Goal: Information Seeking & Learning: Understand process/instructions

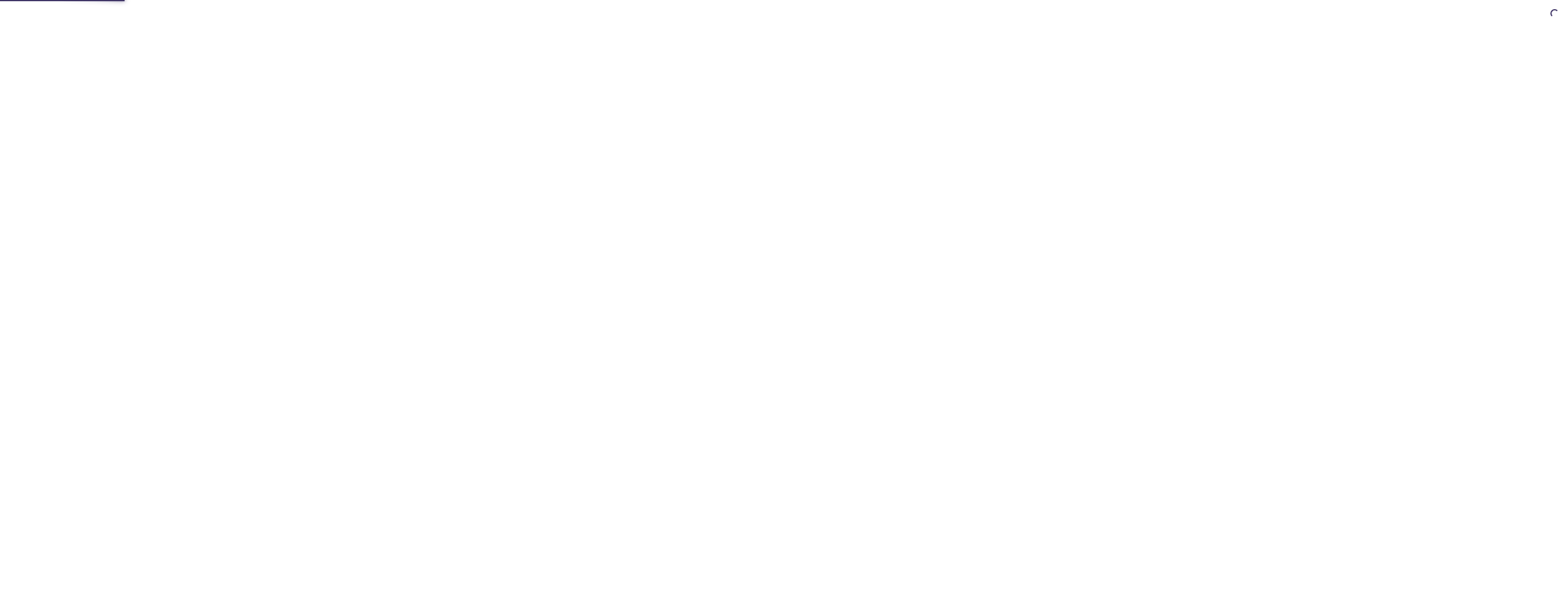
click at [782, 0] on html "Automate email tests | loved by developers & QA teams" at bounding box center [784, 0] width 1568 height 0
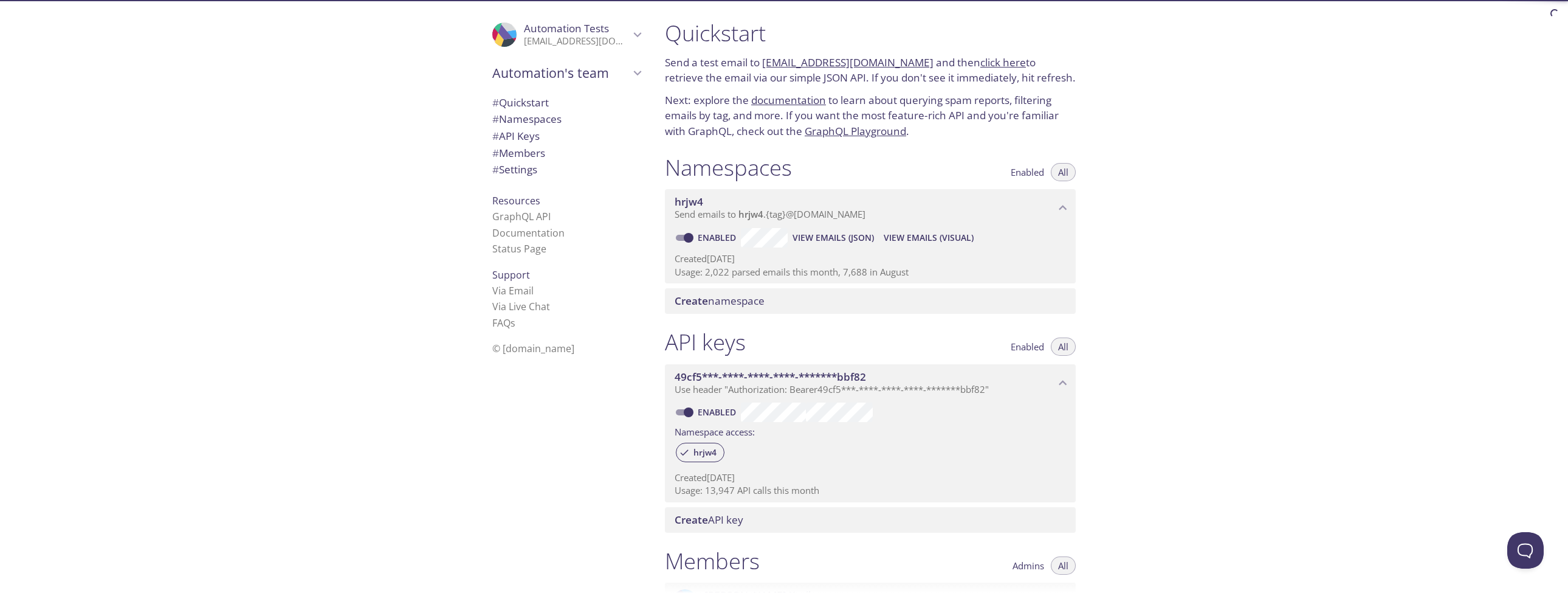
click at [824, 235] on span "View Emails (JSON)" at bounding box center [834, 237] width 82 height 14
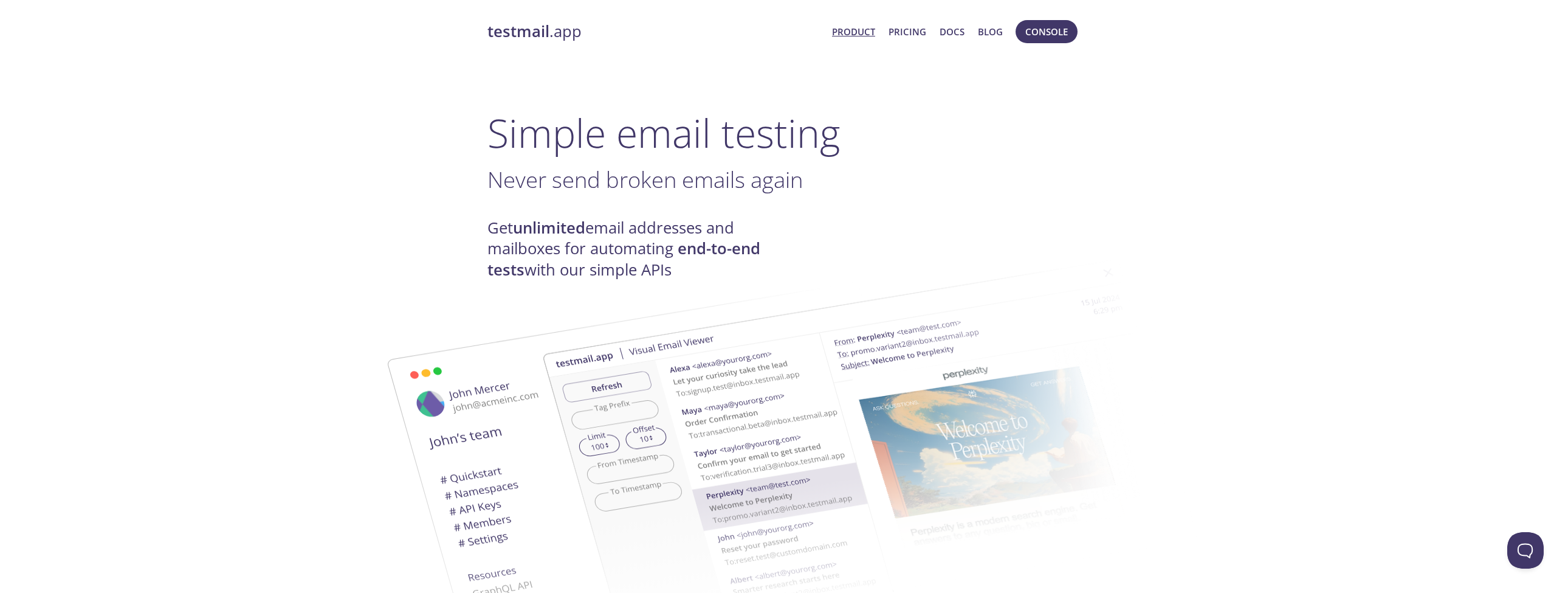
click at [1044, 20] on span "Console" at bounding box center [1046, 32] width 68 height 29
click at [1044, 34] on span "Console" at bounding box center [1046, 32] width 42 height 15
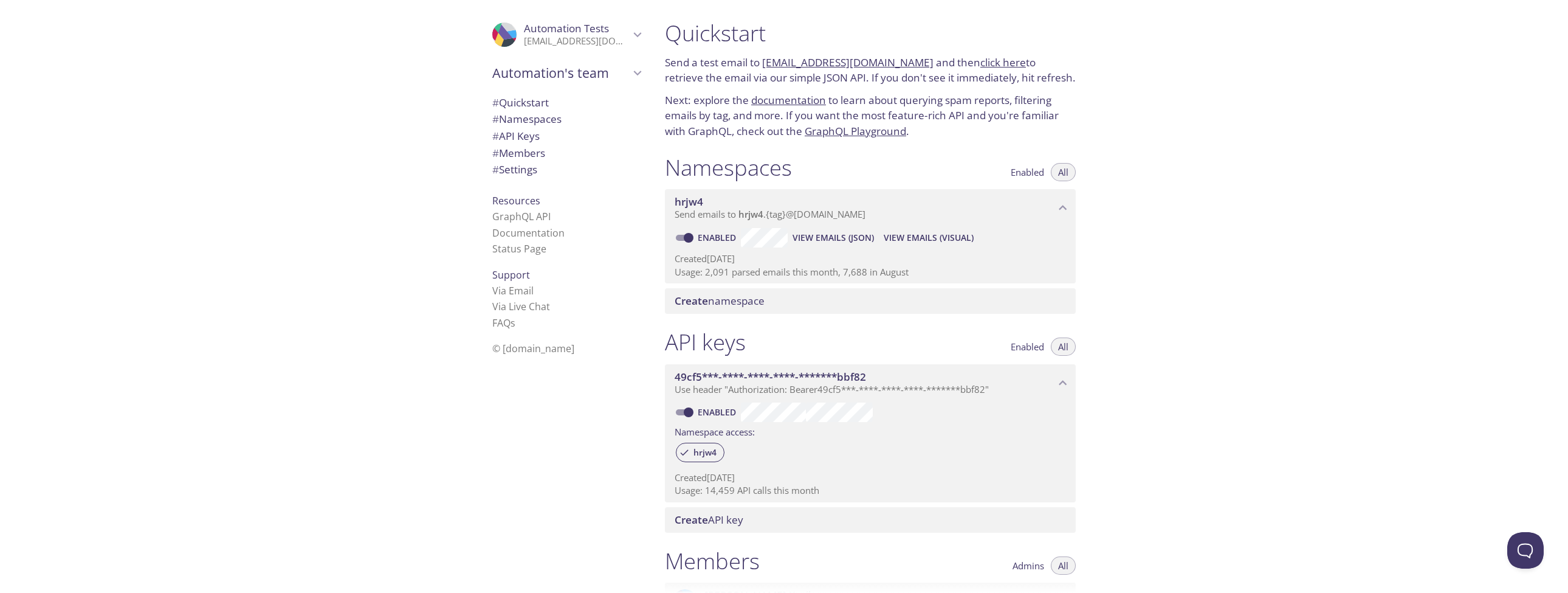
click at [958, 230] on span "View Emails (Visual)" at bounding box center [928, 237] width 90 height 14
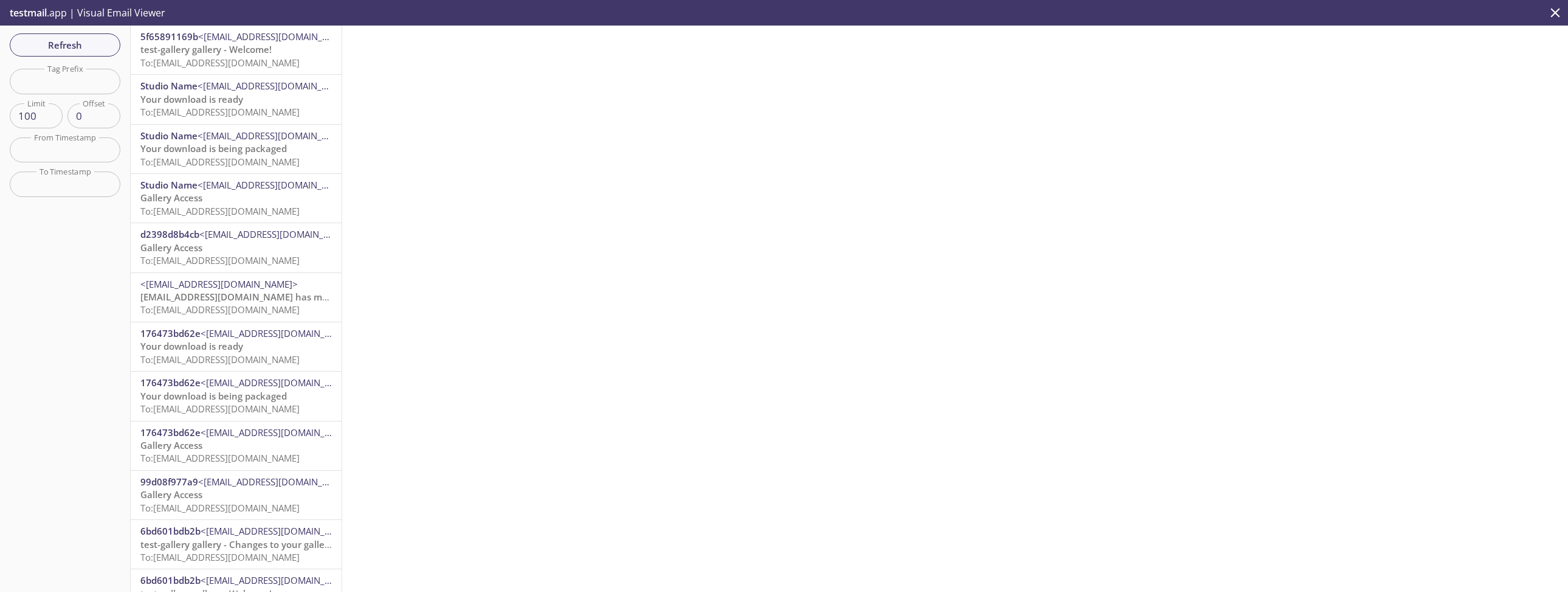
click at [232, 62] on span "To: hrjw4.fd39e500e73@inbox.testmail.app" at bounding box center [219, 63] width 159 height 13
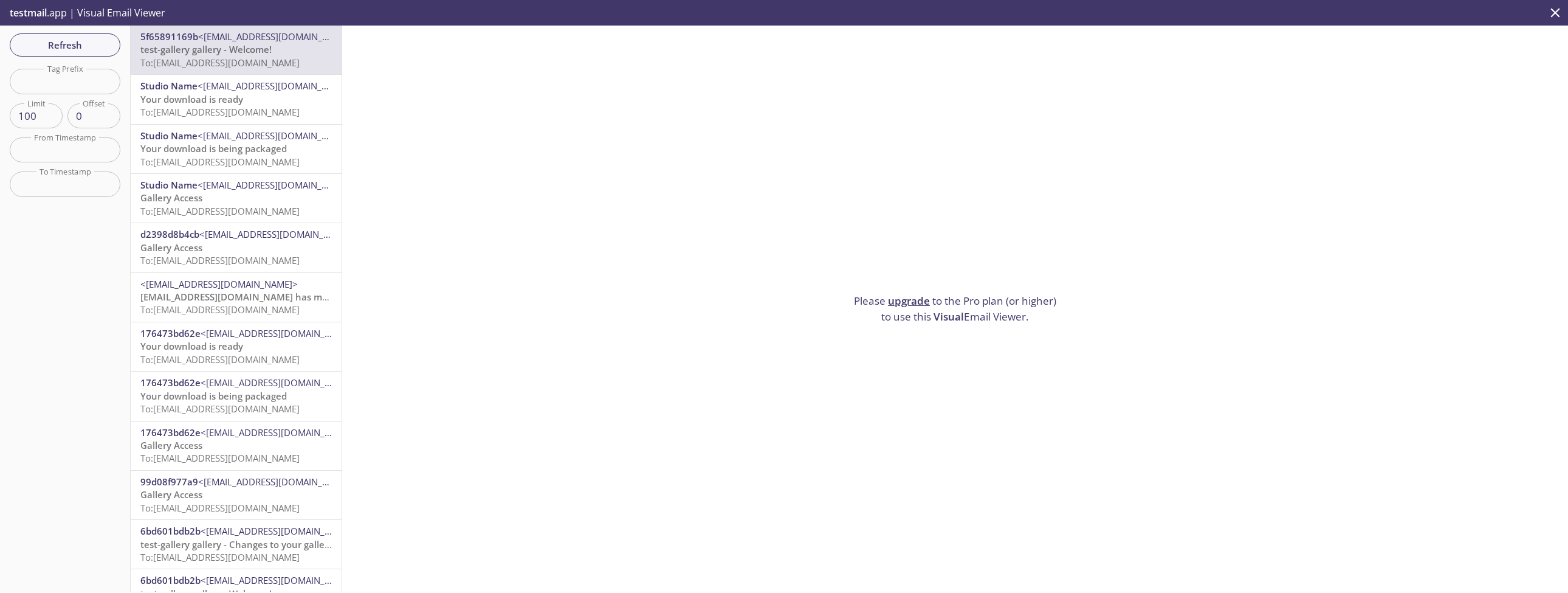
click at [918, 301] on link "upgrade" at bounding box center [910, 300] width 42 height 14
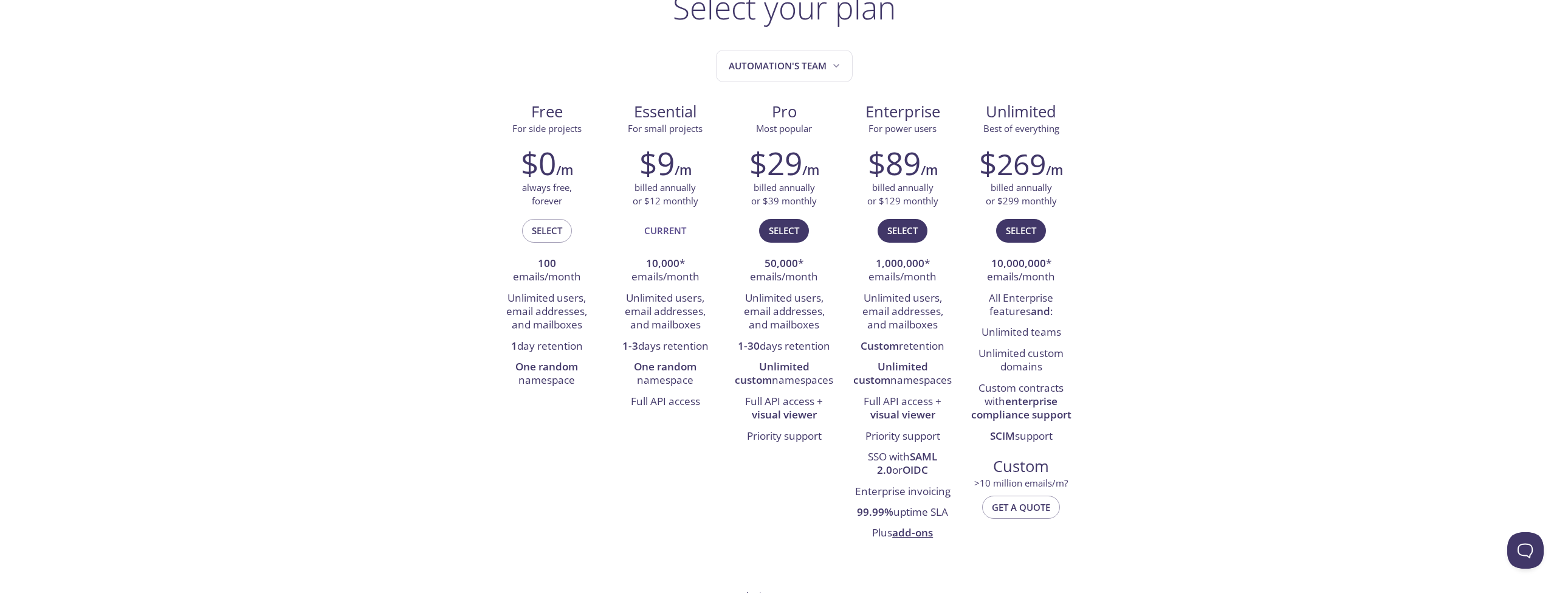
scroll to position [103, 0]
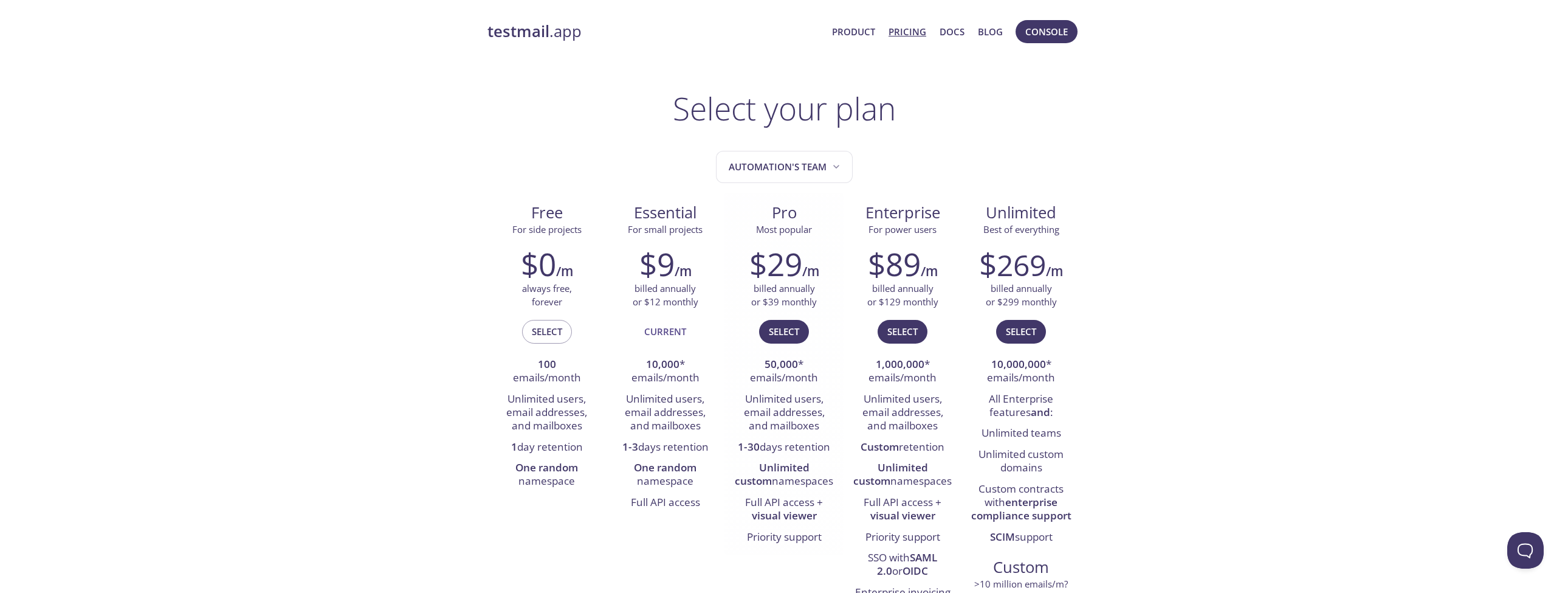
scroll to position [0, 0]
click at [782, 166] on span "Automation's team" at bounding box center [785, 167] width 114 height 16
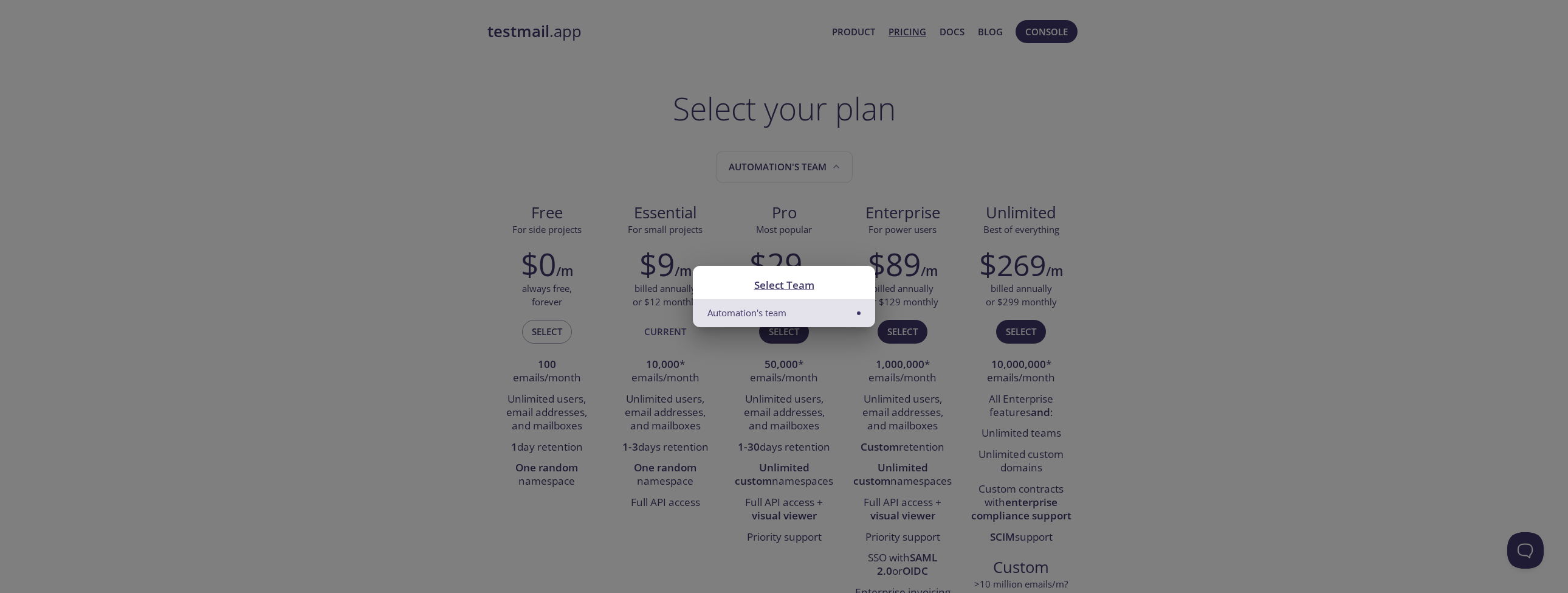
click at [1184, 238] on div "Select Team Automation's team" at bounding box center [784, 296] width 1568 height 593
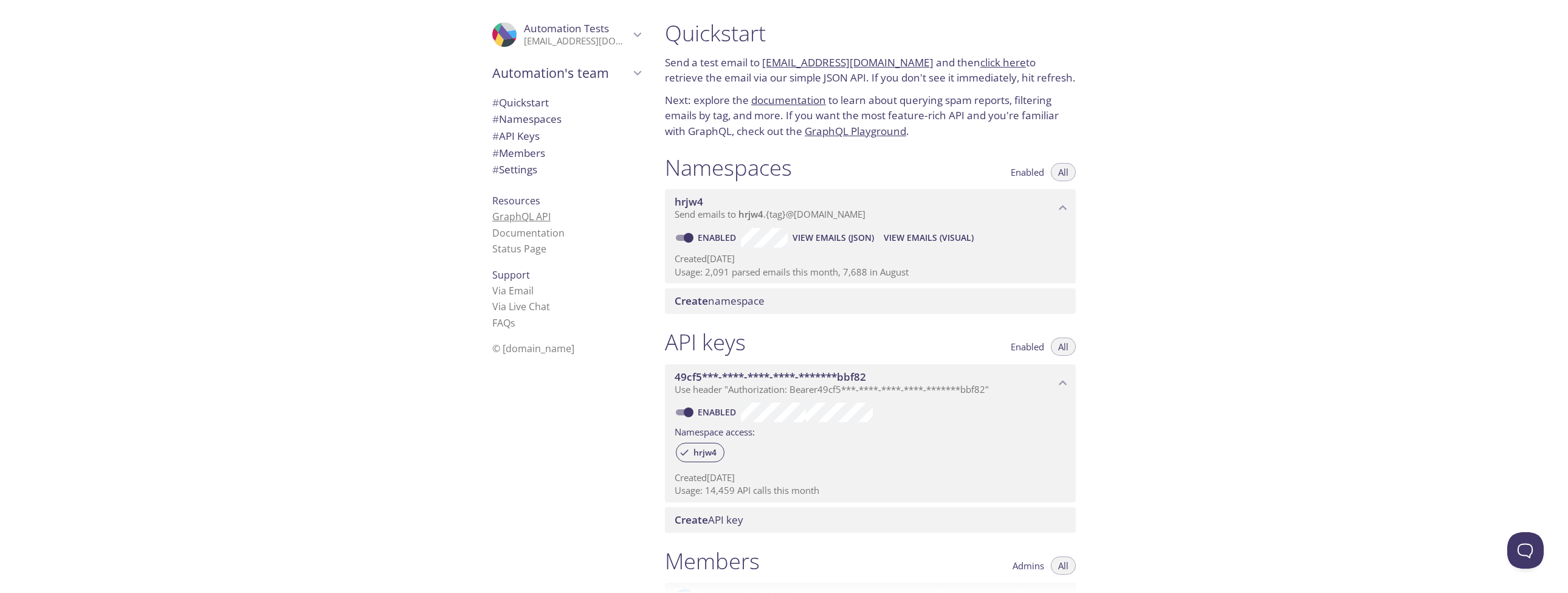
click at [530, 218] on link "GraphQL API" at bounding box center [522, 217] width 59 height 13
click at [1323, 230] on div "Quickstart Send a test email to hrjw4.test@inbox.testmail.app and then click he…" at bounding box center [1112, 296] width 913 height 593
click at [990, 59] on link "click here" at bounding box center [1003, 62] width 45 height 14
click at [1248, 149] on div "Quickstart Send a test email to hrjw4.test@inbox.testmail.app and then click he…" at bounding box center [1112, 296] width 913 height 593
click at [872, 126] on link "GraphQL Playground" at bounding box center [855, 131] width 101 height 14
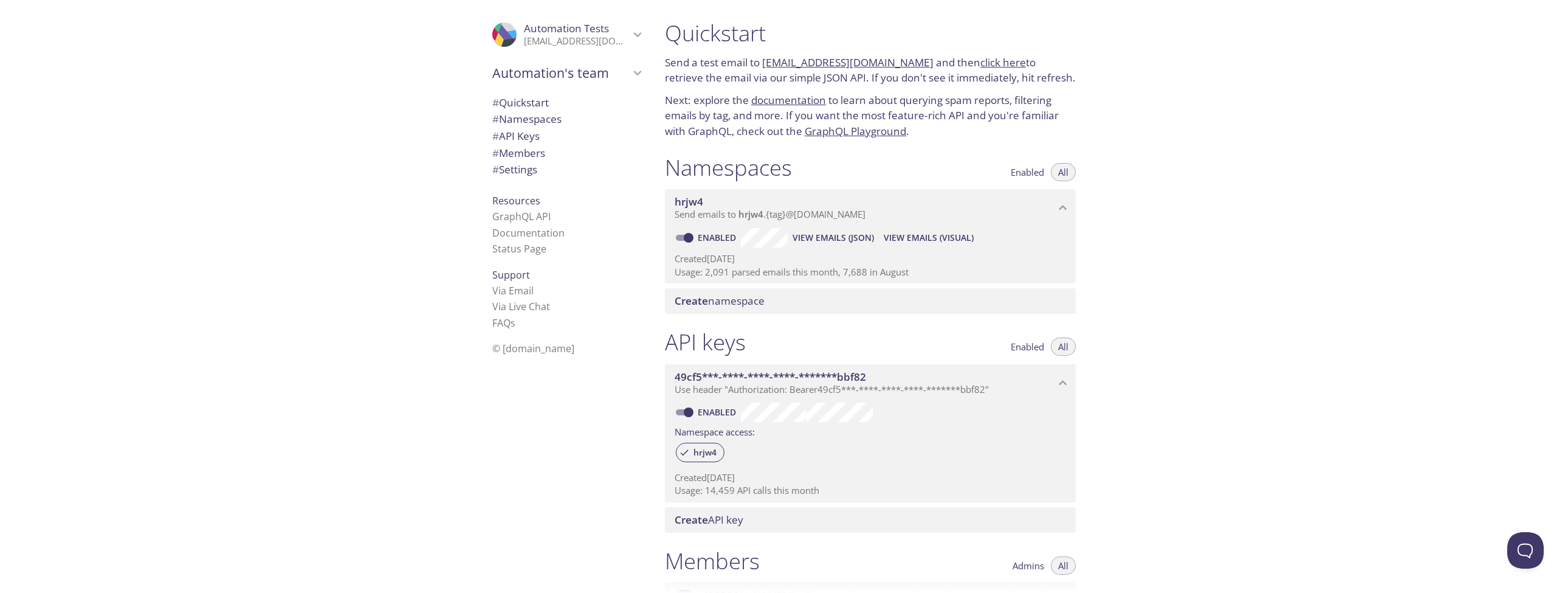
click at [770, 94] on link "documentation" at bounding box center [789, 100] width 75 height 14
click at [1329, 254] on div "Quickstart Send a test email to hrjw4.test@inbox.testmail.app and then click he…" at bounding box center [1112, 296] width 913 height 593
click at [1260, 469] on div "Quickstart Send a test email to hrjw4.test@inbox.testmail.app and then click he…" at bounding box center [1112, 296] width 913 height 593
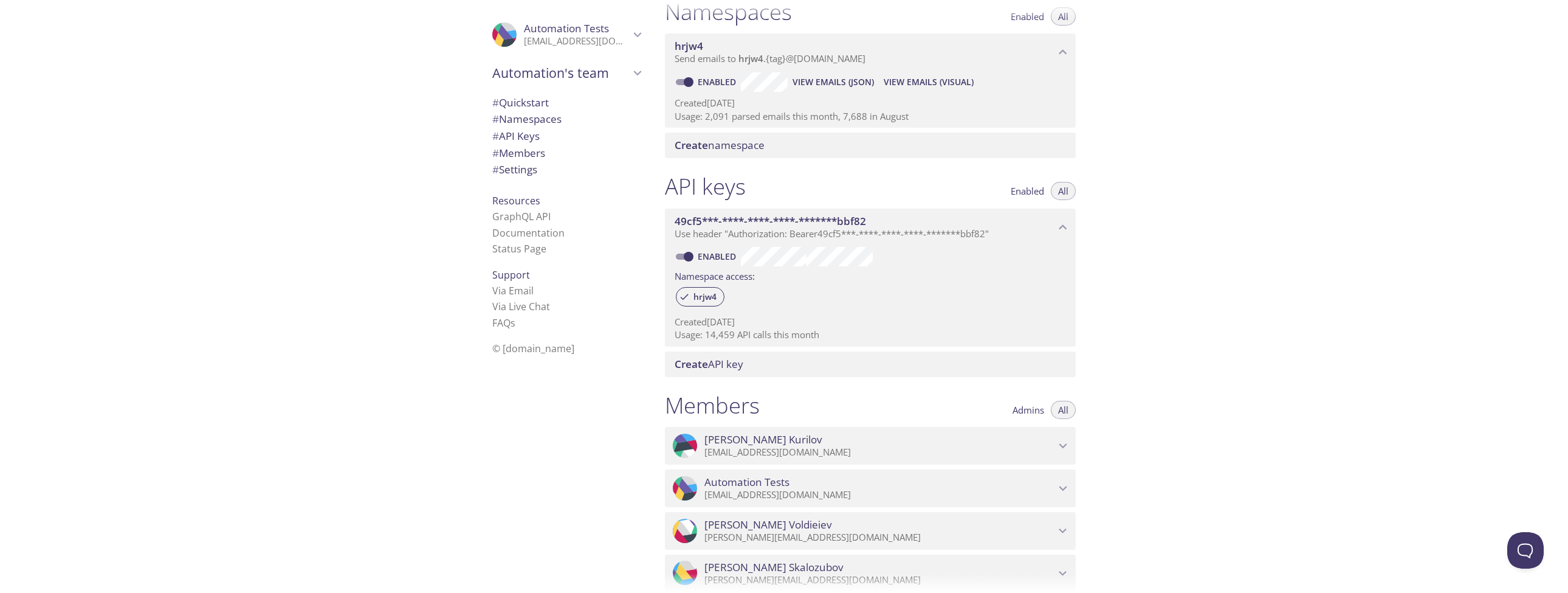
click at [1187, 338] on div "Quickstart Send a test email to hrjw4.test@inbox.testmail.app and then click he…" at bounding box center [1112, 296] width 913 height 593
click at [1118, 324] on div "Quickstart Send a test email to hrjw4.test@inbox.testmail.app and then click he…" at bounding box center [1112, 296] width 913 height 593
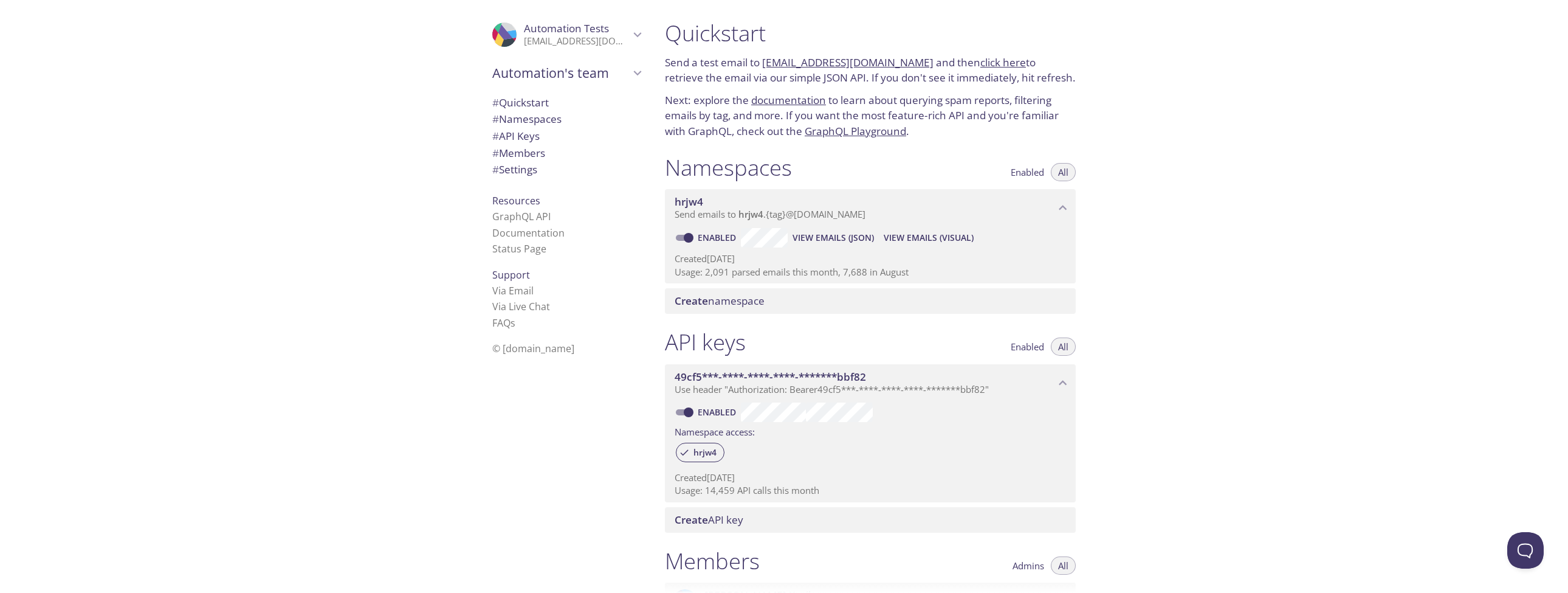
scroll to position [0, 0]
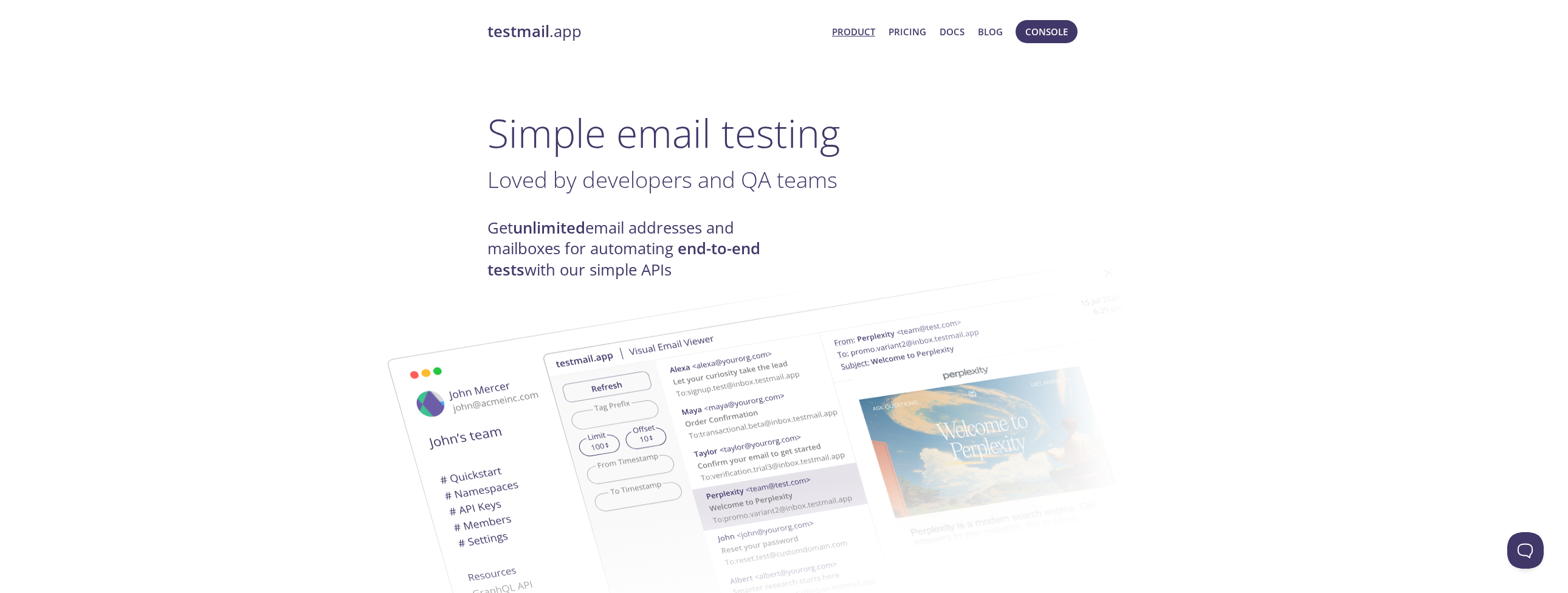
click at [1095, 348] on img at bounding box center [870, 448] width 656 height 412
click at [1063, 38] on span "Console" at bounding box center [1046, 32] width 42 height 15
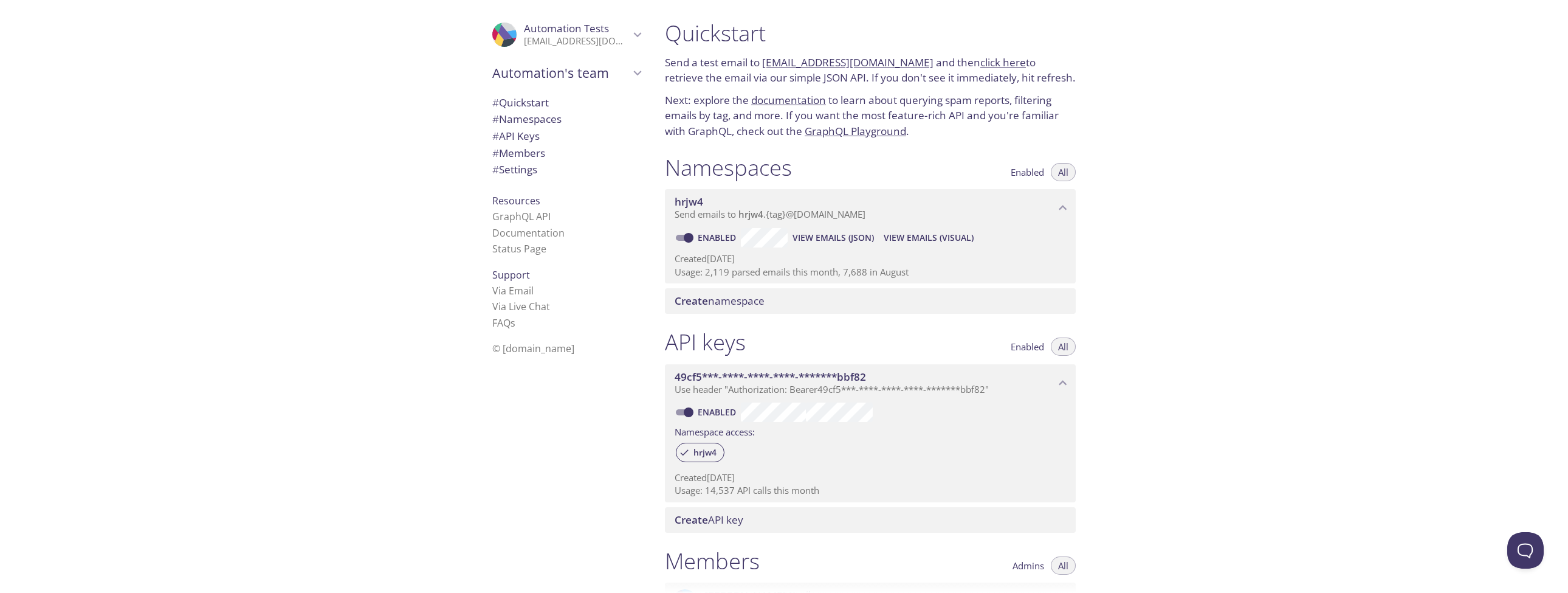
click at [828, 237] on span "View Emails (JSON)" at bounding box center [834, 237] width 82 height 14
